Goal: Use online tool/utility: Utilize a website feature to perform a specific function

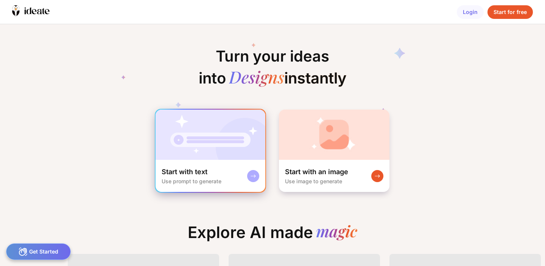
click at [227, 174] on div "Start with text Use prompt to generate" at bounding box center [210, 176] width 110 height 32
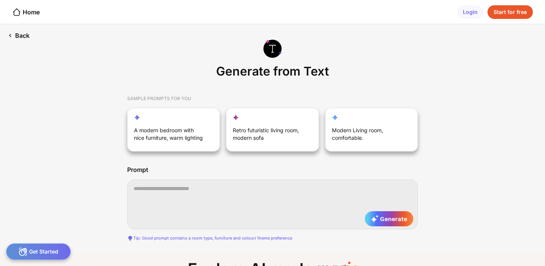
click at [25, 37] on div "Back" at bounding box center [18, 35] width 37 height 23
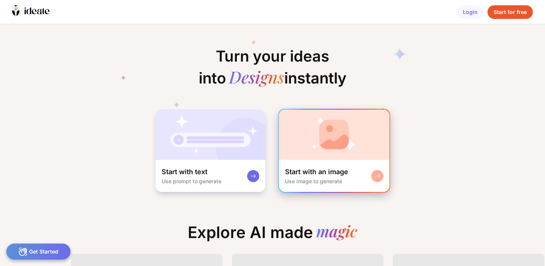
click at [325, 157] on img at bounding box center [334, 135] width 110 height 50
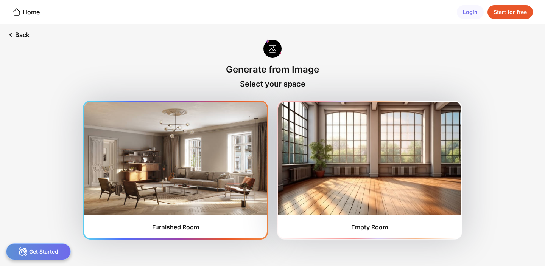
click at [204, 164] on img at bounding box center [175, 158] width 183 height 113
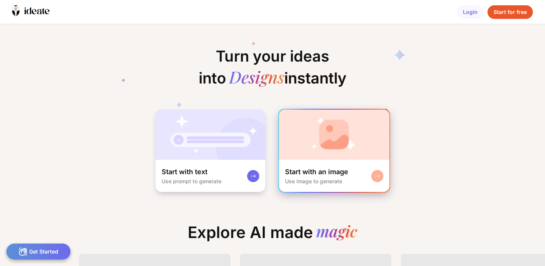
click at [313, 156] on img at bounding box center [334, 135] width 110 height 50
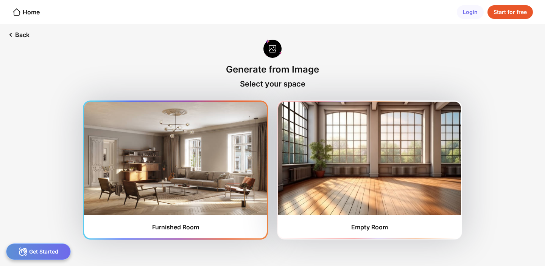
click at [227, 150] on img at bounding box center [175, 158] width 183 height 113
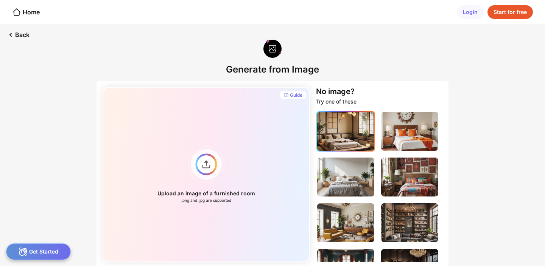
click at [333, 140] on img at bounding box center [345, 131] width 57 height 39
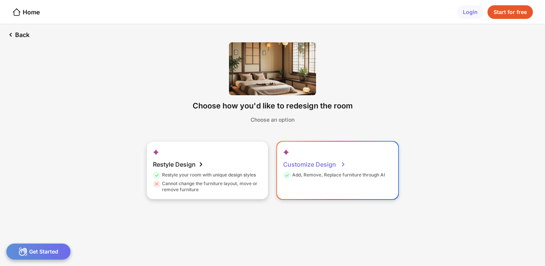
click at [297, 160] on div "Customize Design" at bounding box center [314, 164] width 63 height 15
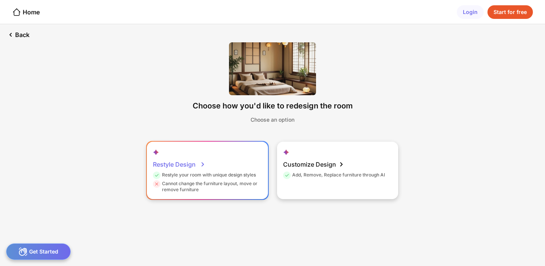
click at [168, 155] on div "Restyle Design Restyle your room with unique design styles Cannot change the fu…" at bounding box center [207, 171] width 121 height 58
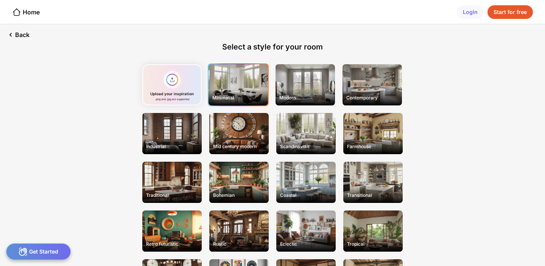
click at [242, 75] on div "Minimalist" at bounding box center [237, 84] width 59 height 41
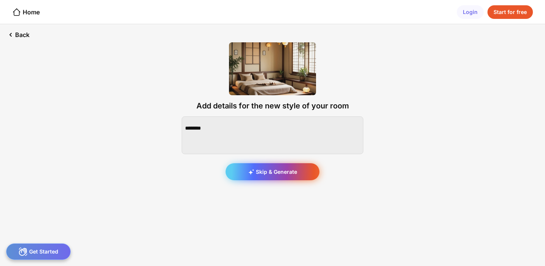
click at [306, 172] on div "Skip & Generate" at bounding box center [272, 171] width 94 height 17
